Goal: Transaction & Acquisition: Purchase product/service

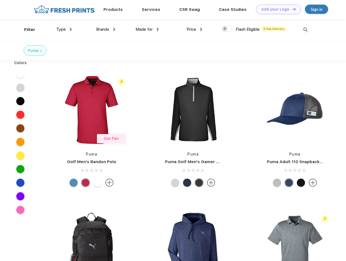
click at [276, 9] on link "Add your Logo Design Tool" at bounding box center [278, 9] width 45 height 9
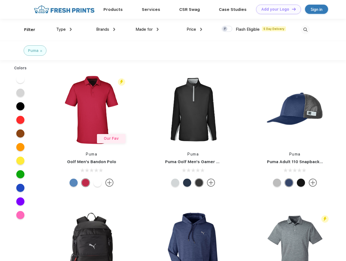
click at [0, 0] on div "Design Tool" at bounding box center [0, 0] width 0 height 0
click at [291, 9] on link "Add your Logo Design Tool" at bounding box center [278, 9] width 45 height 9
click at [26, 30] on div "Filter" at bounding box center [29, 30] width 11 height 6
click at [64, 29] on span "Type" at bounding box center [60, 29] width 9 height 5
click at [106, 29] on span "Brands" at bounding box center [102, 29] width 13 height 5
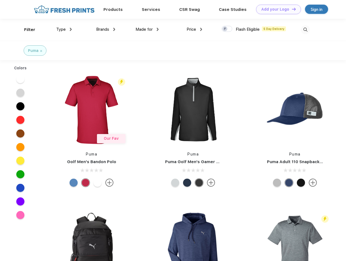
click at [147, 29] on span "Made for" at bounding box center [143, 29] width 17 height 5
click at [194, 29] on span "Price" at bounding box center [190, 29] width 9 height 5
click at [227, 29] on div at bounding box center [226, 29] width 11 height 6
click at [225, 29] on input "checkbox" at bounding box center [223, 28] width 4 height 4
click at [305, 30] on img at bounding box center [305, 29] width 9 height 9
